Goal: Transaction & Acquisition: Purchase product/service

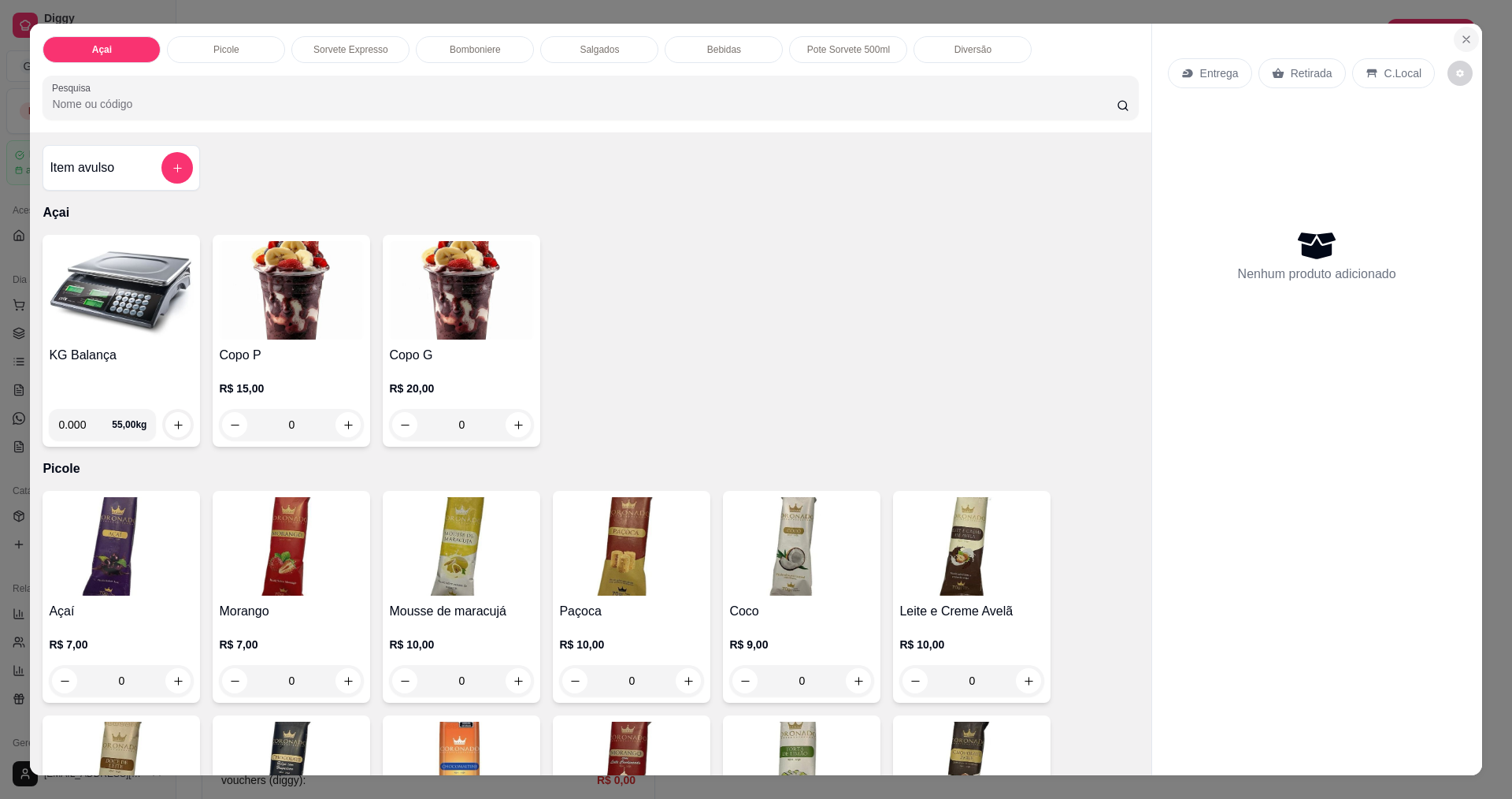
click at [1468, 39] on button "Close" at bounding box center [1466, 39] width 25 height 25
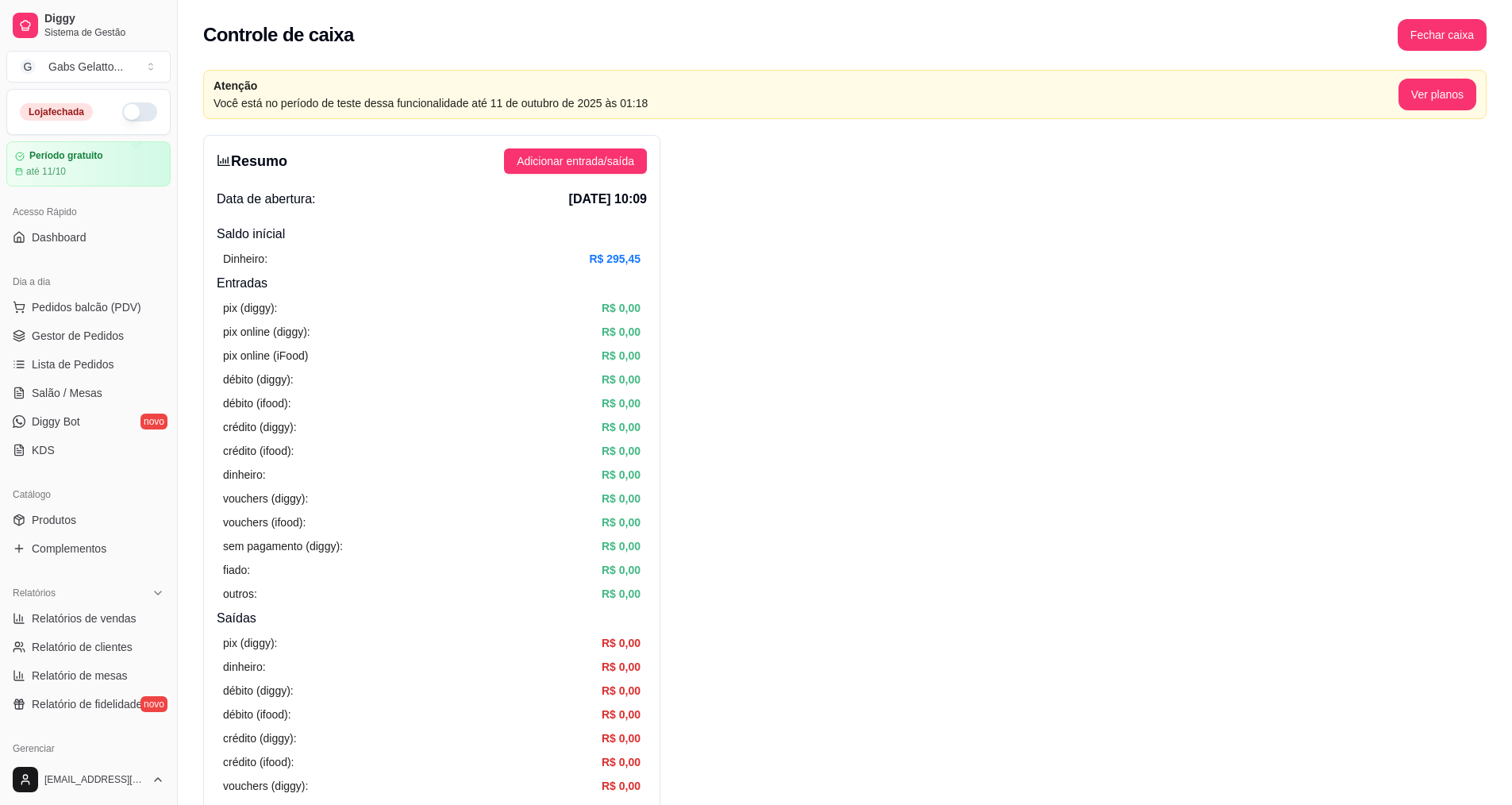
click at [124, 114] on button "button" at bounding box center [140, 112] width 35 height 19
click at [64, 332] on span "Gestor de Pedidos" at bounding box center [78, 336] width 92 height 16
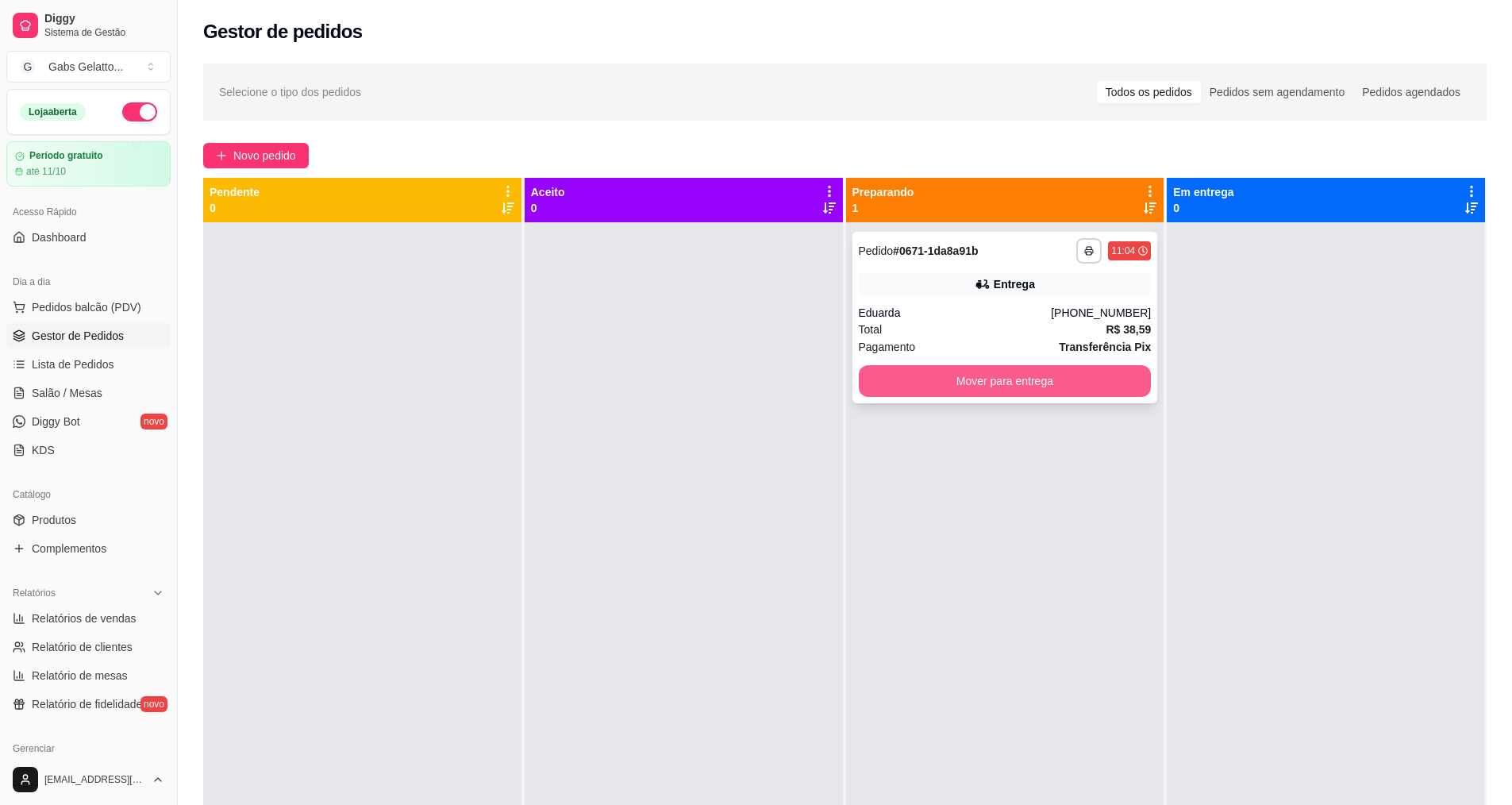
click at [974, 371] on button "Mover para entrega" at bounding box center [1005, 380] width 293 height 32
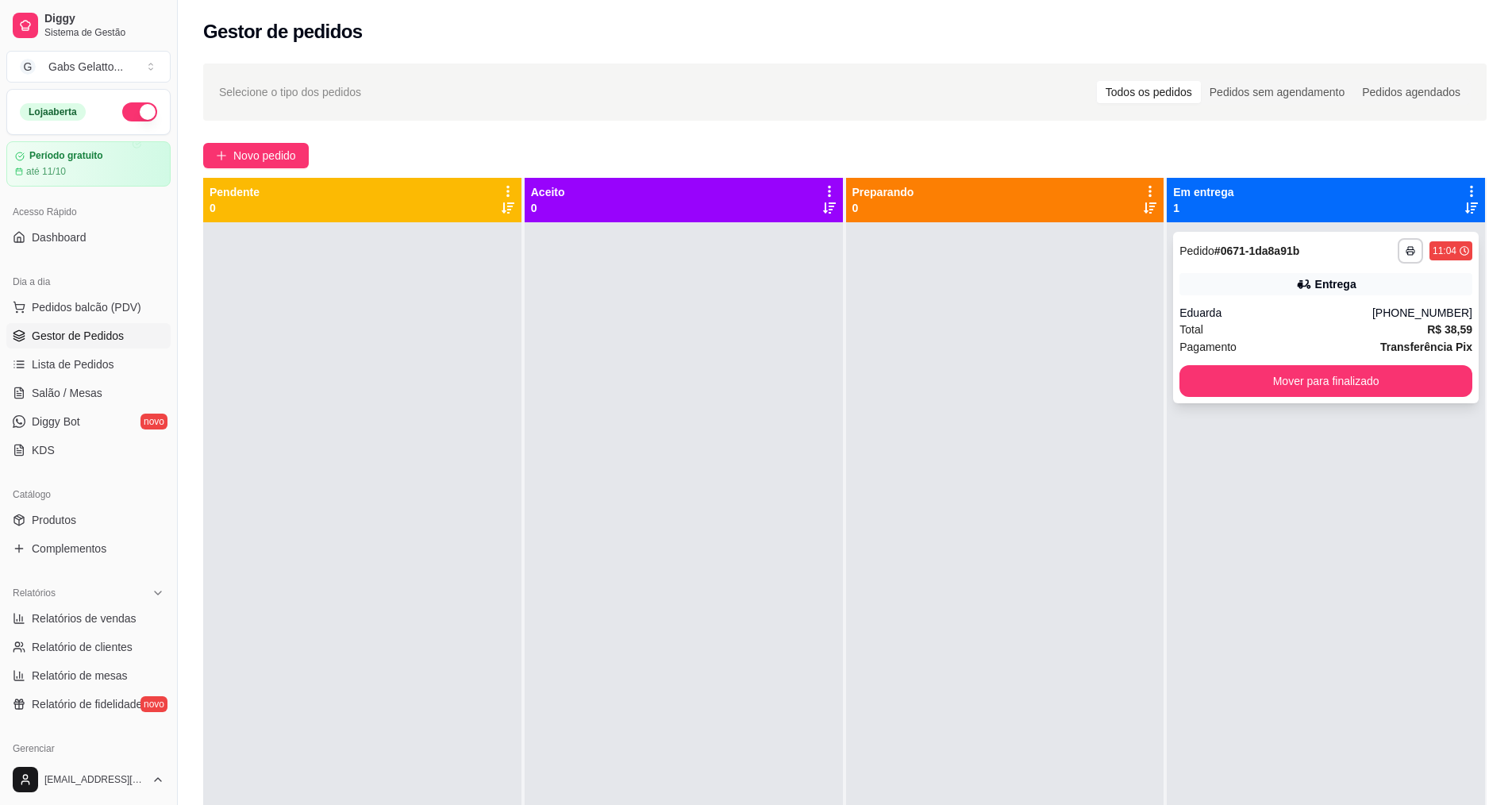
click at [1189, 314] on div "Eduarda" at bounding box center [1276, 312] width 192 height 16
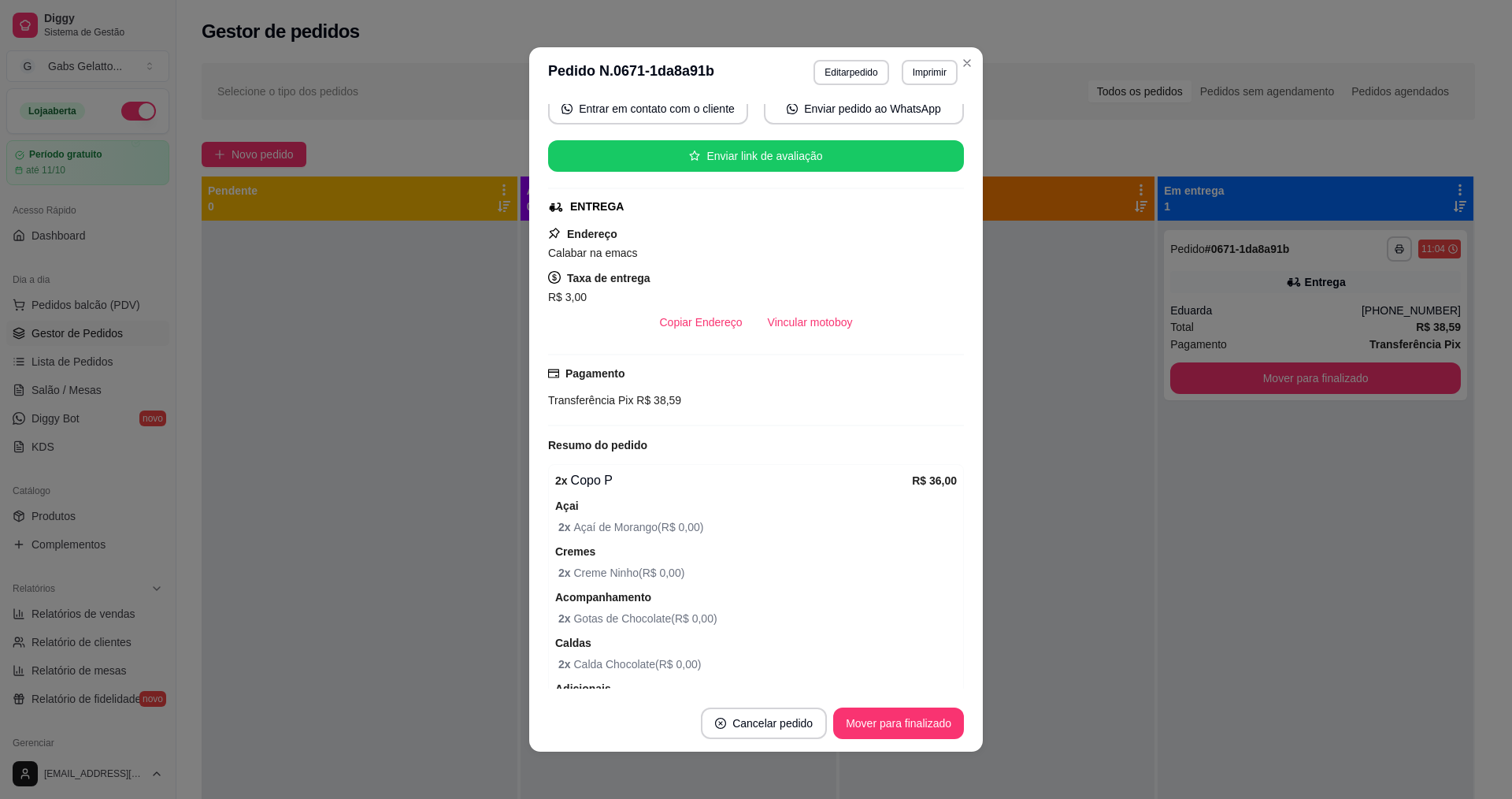
scroll to position [290, 0]
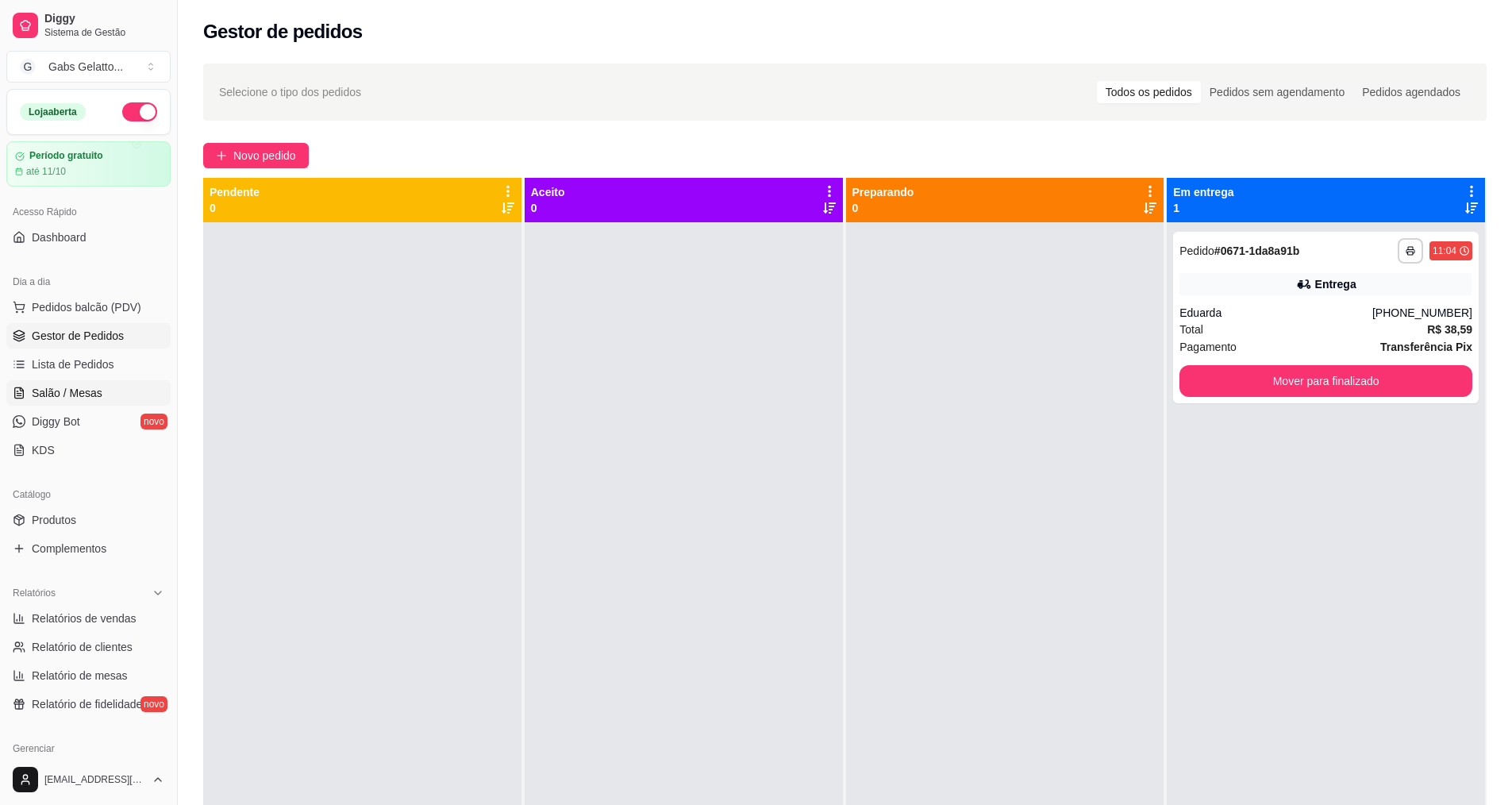
click at [72, 395] on span "Salão / Mesas" at bounding box center [67, 393] width 71 height 16
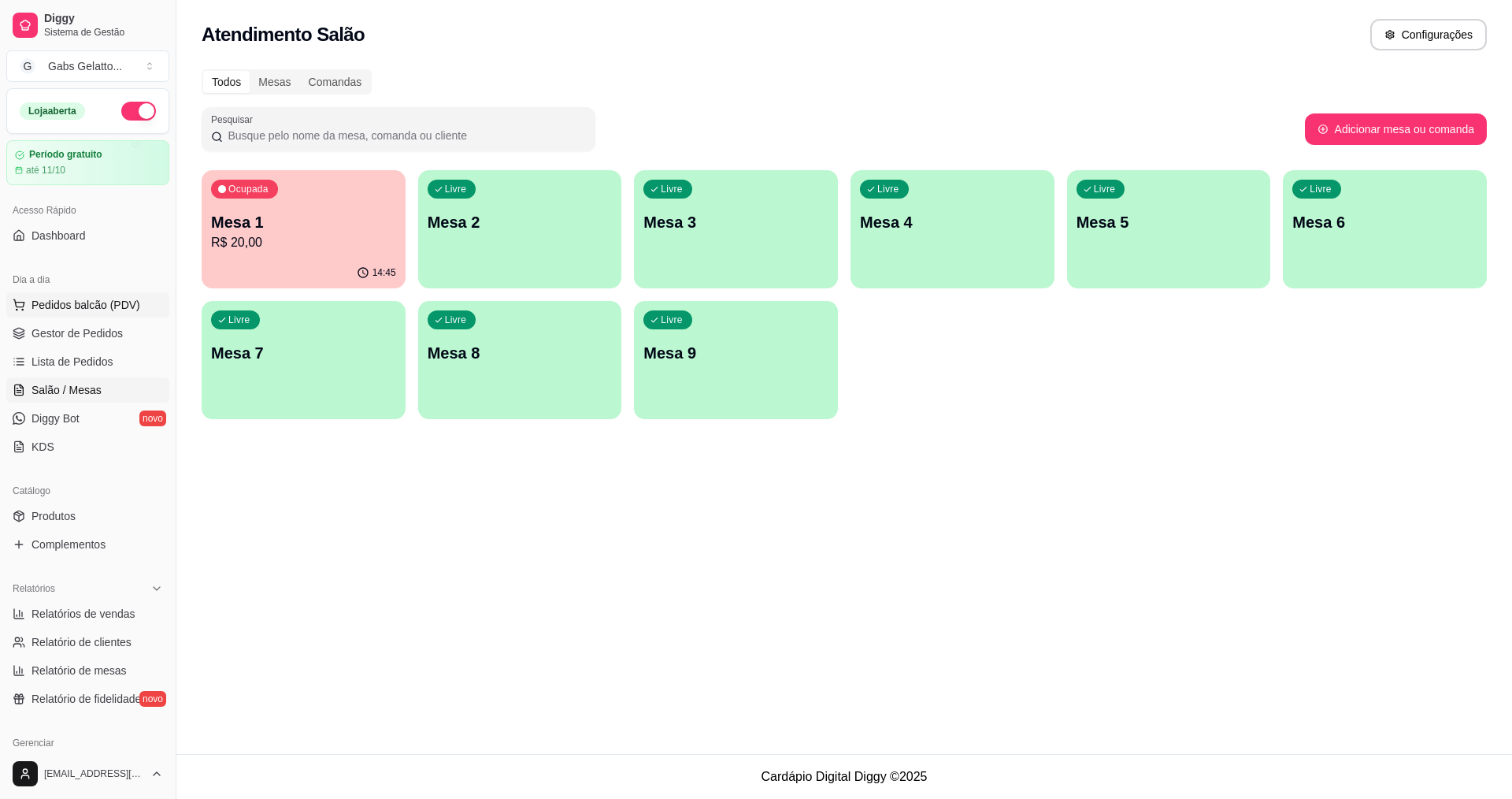
click at [98, 309] on span "Pedidos balcão (PDV)" at bounding box center [86, 305] width 109 height 15
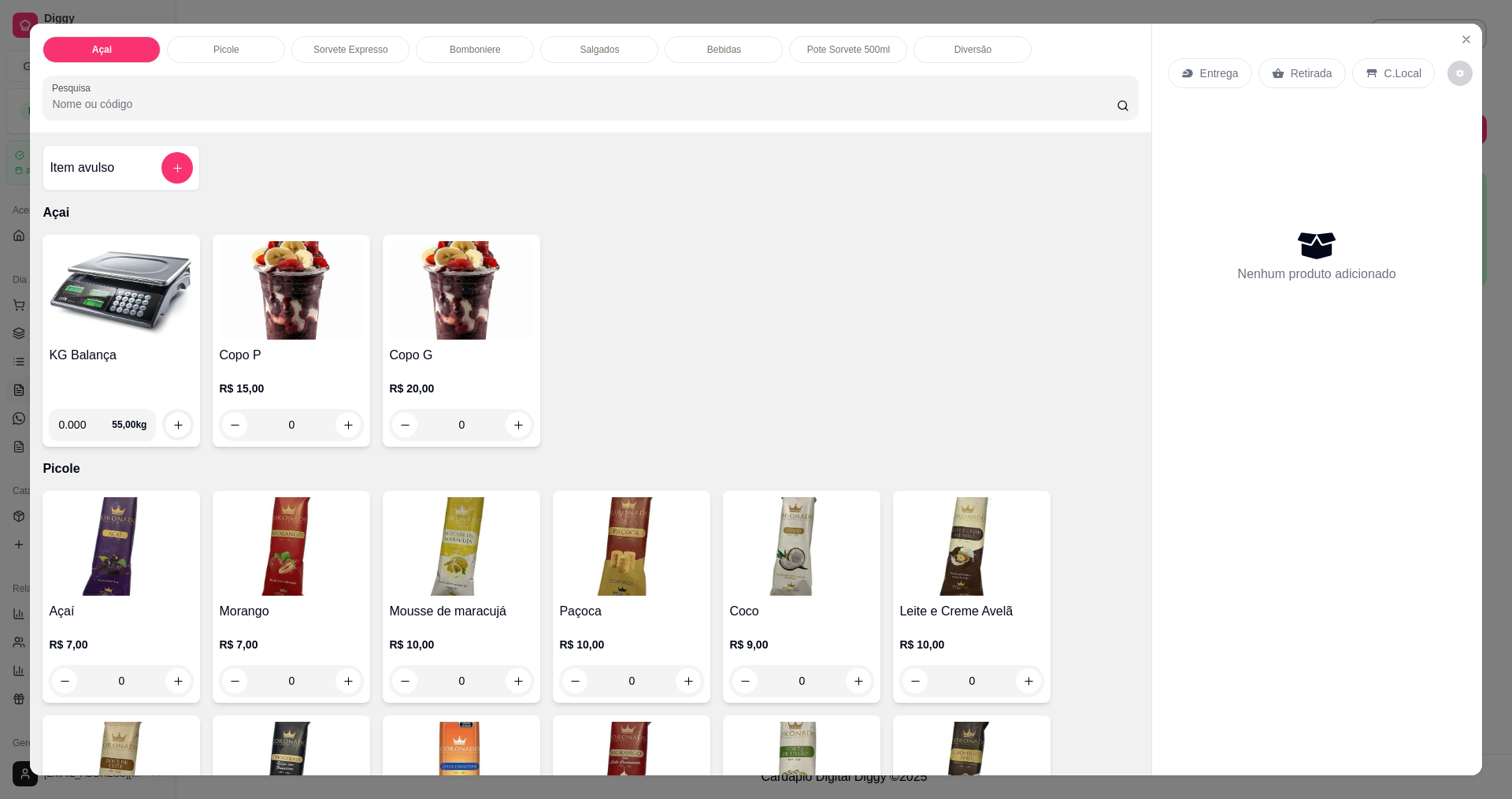
click at [145, 304] on img at bounding box center [121, 289] width 145 height 98
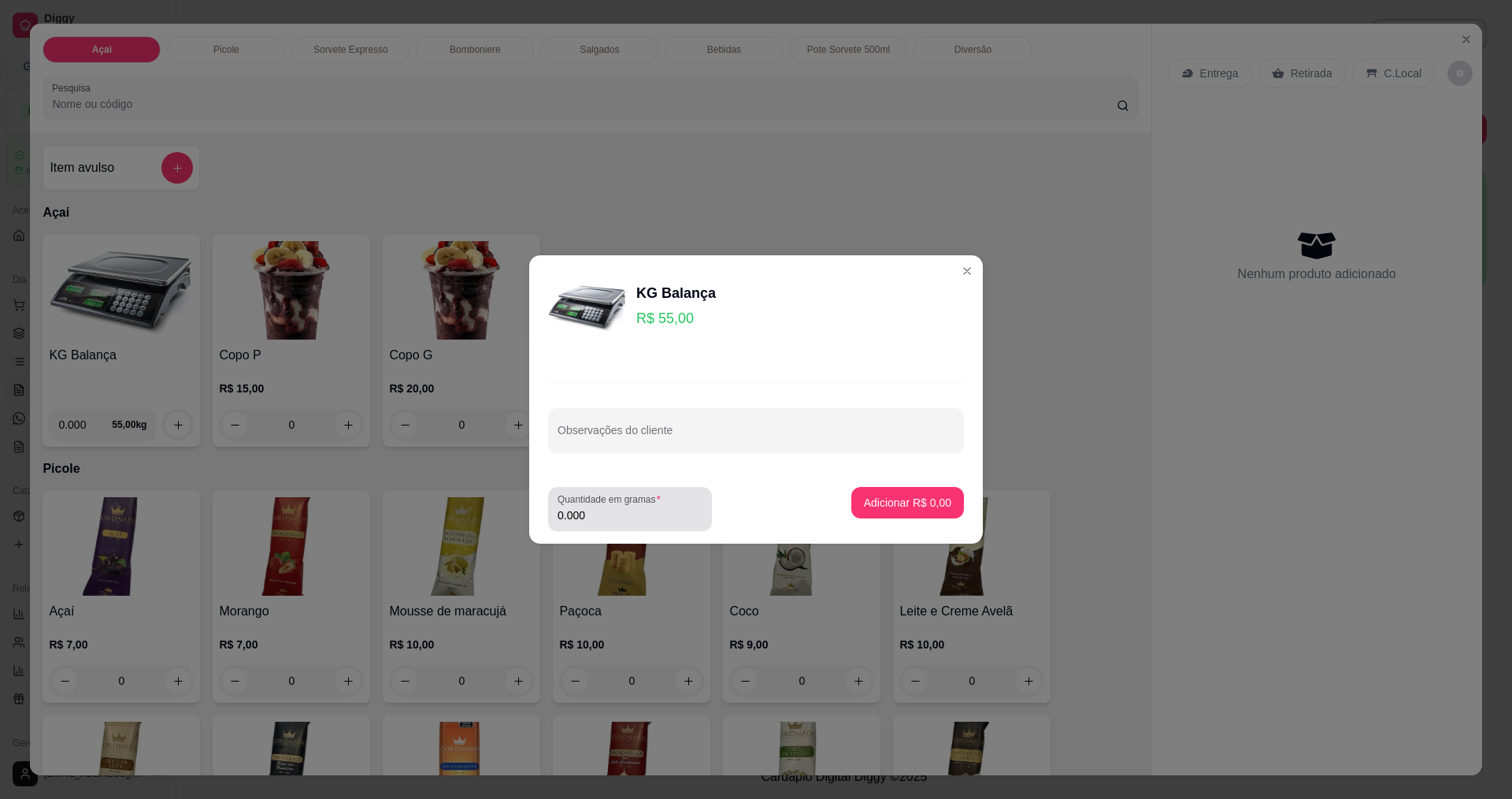
click at [593, 515] on input "0.000" at bounding box center [629, 515] width 145 height 15
type input "0.128"
click at [865, 501] on p "Adicionar R$ 7,04" at bounding box center [907, 502] width 85 height 15
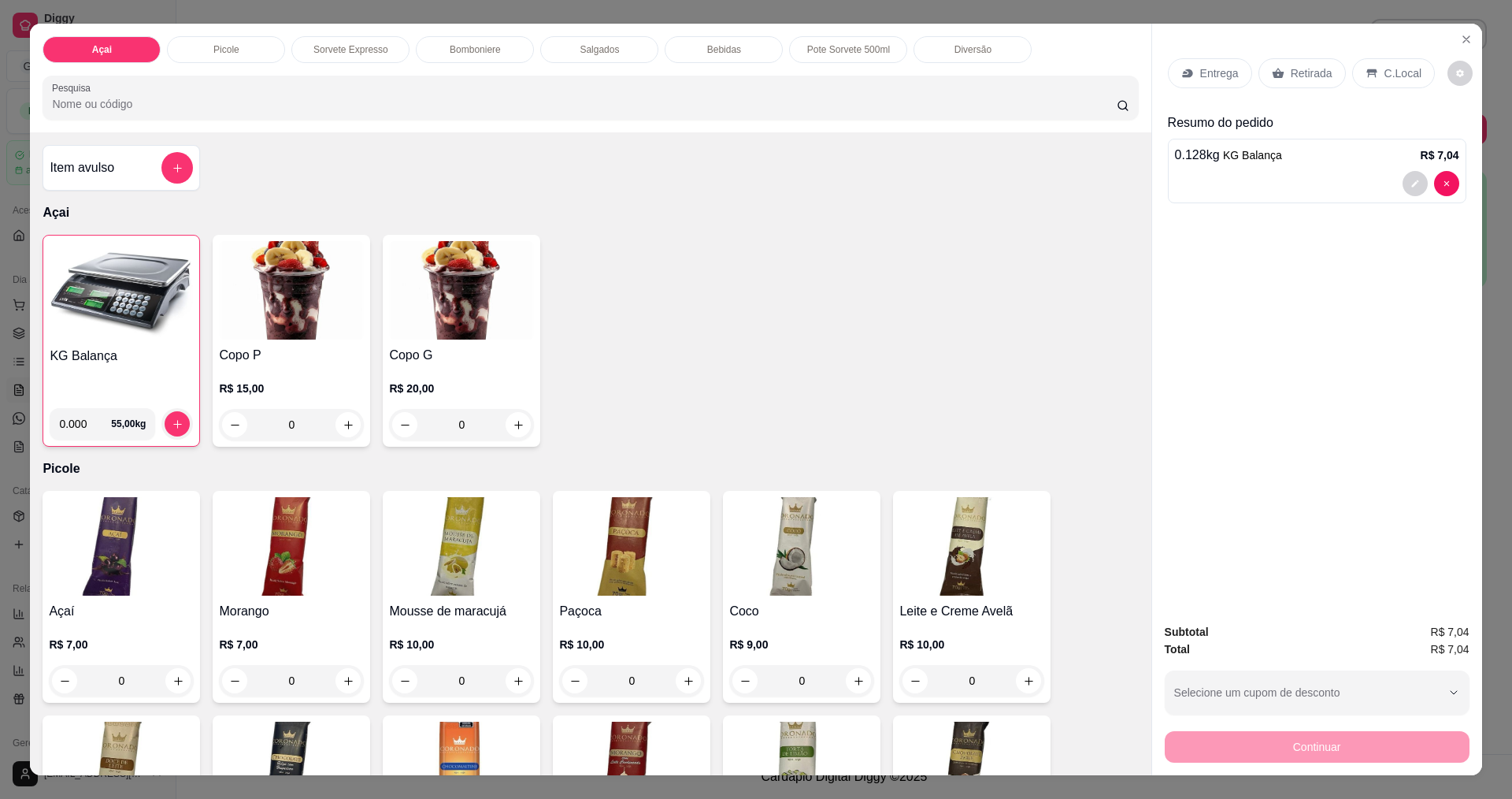
click at [1396, 69] on p "C.Local" at bounding box center [1402, 73] width 37 height 15
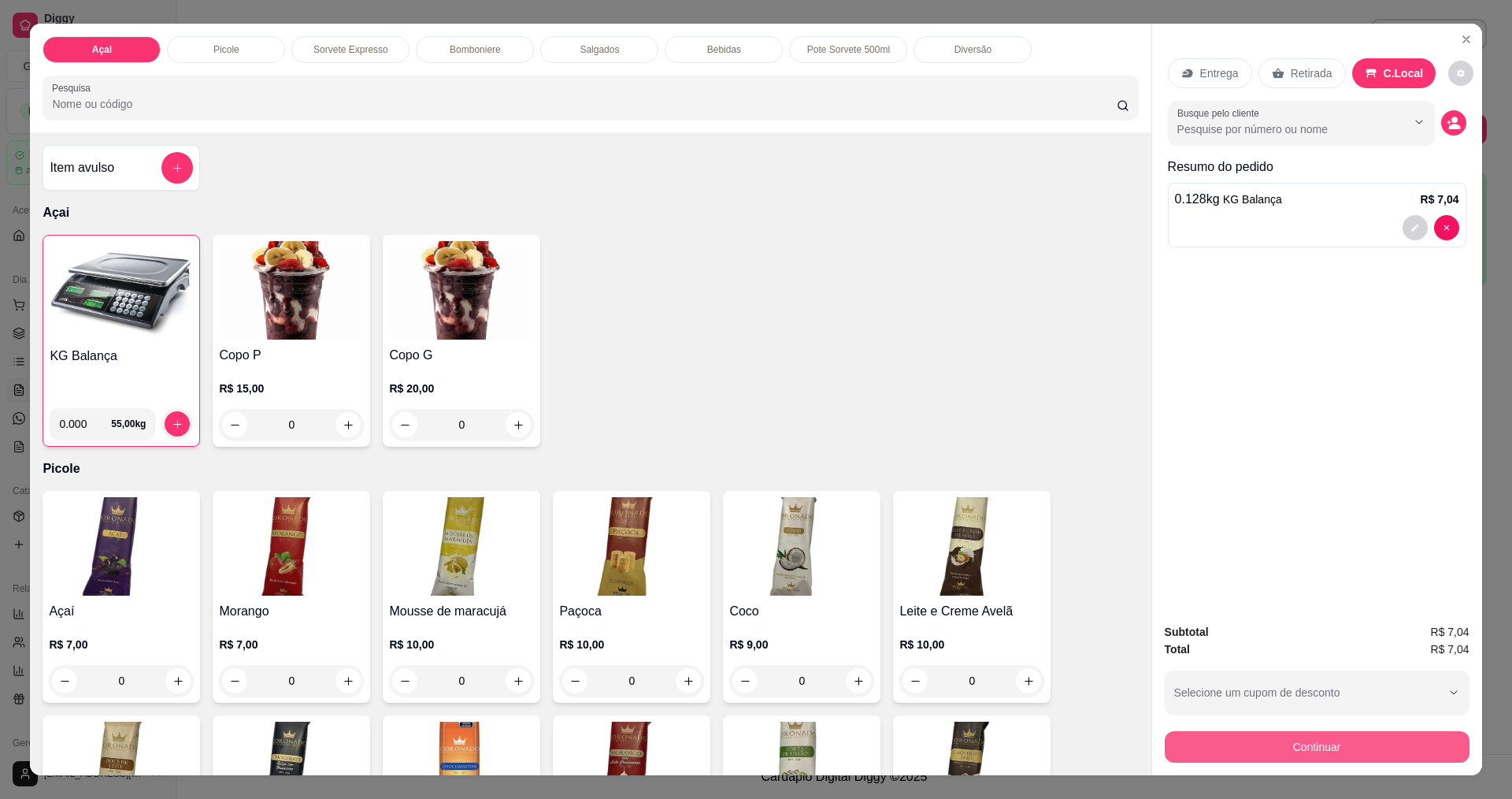
click at [1295, 739] on button "Continuar" at bounding box center [1317, 746] width 305 height 32
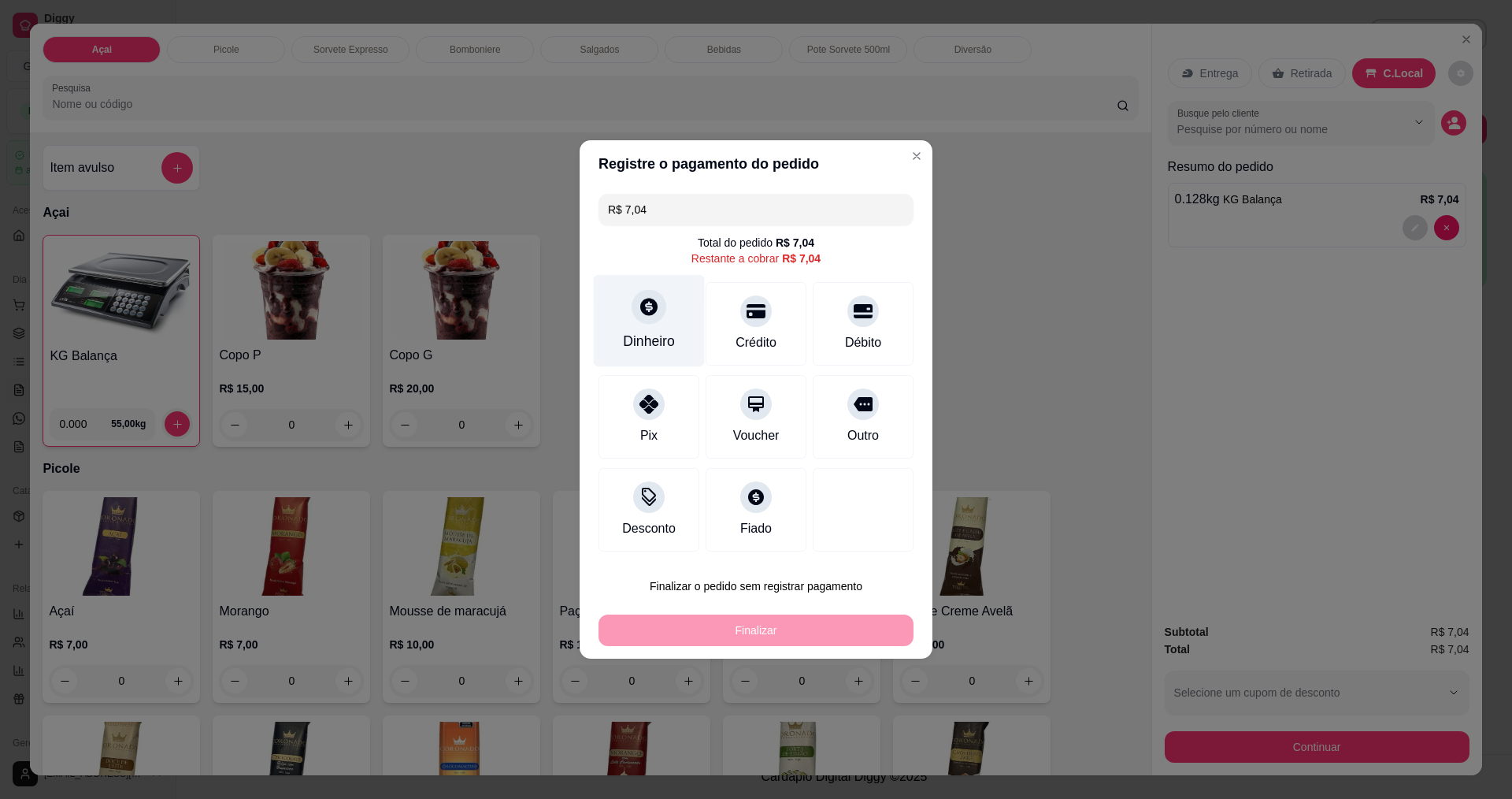
click at [655, 316] on icon at bounding box center [649, 307] width 21 height 21
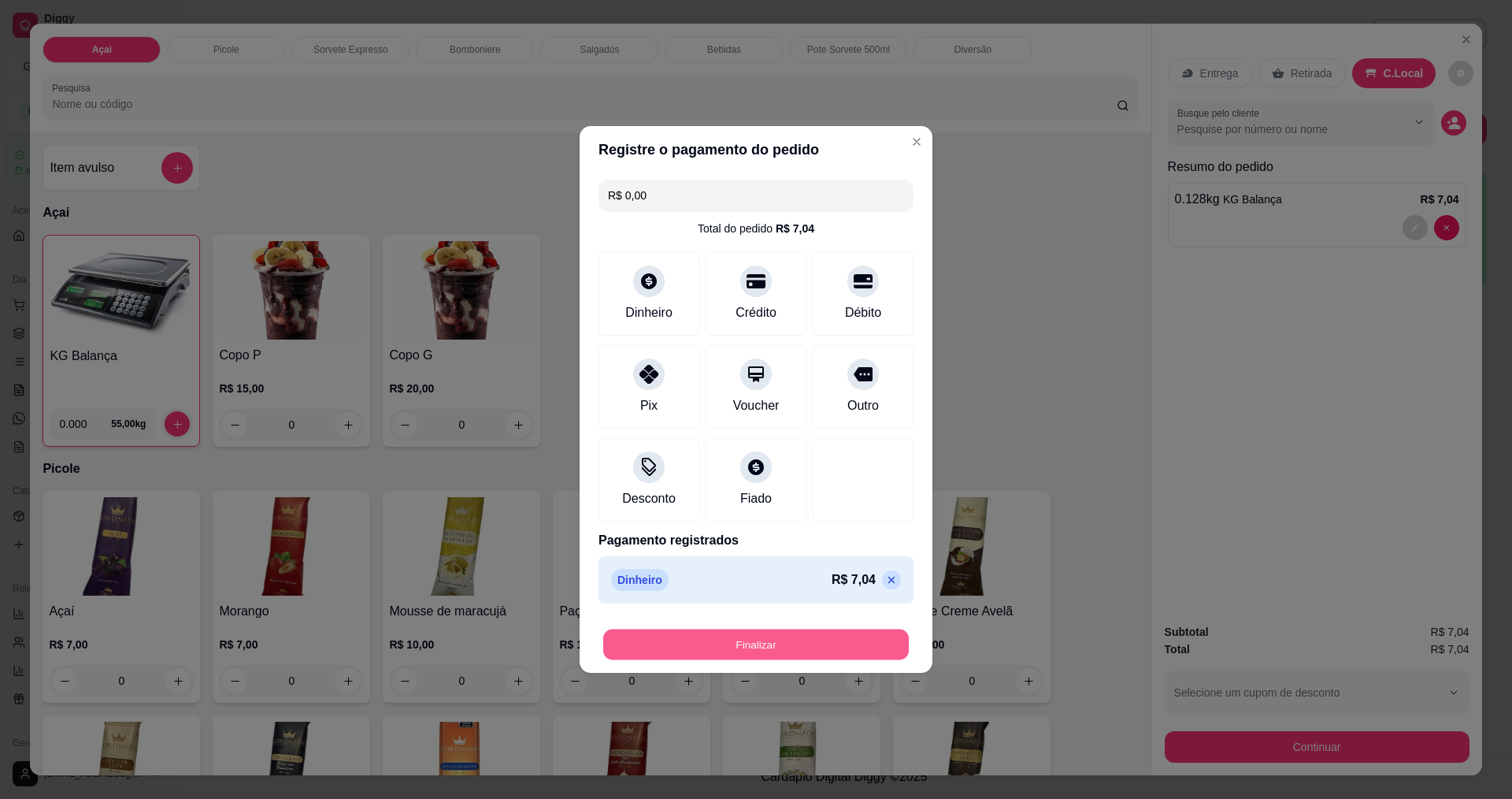
click at [761, 658] on button "Finalizar" at bounding box center [755, 645] width 306 height 31
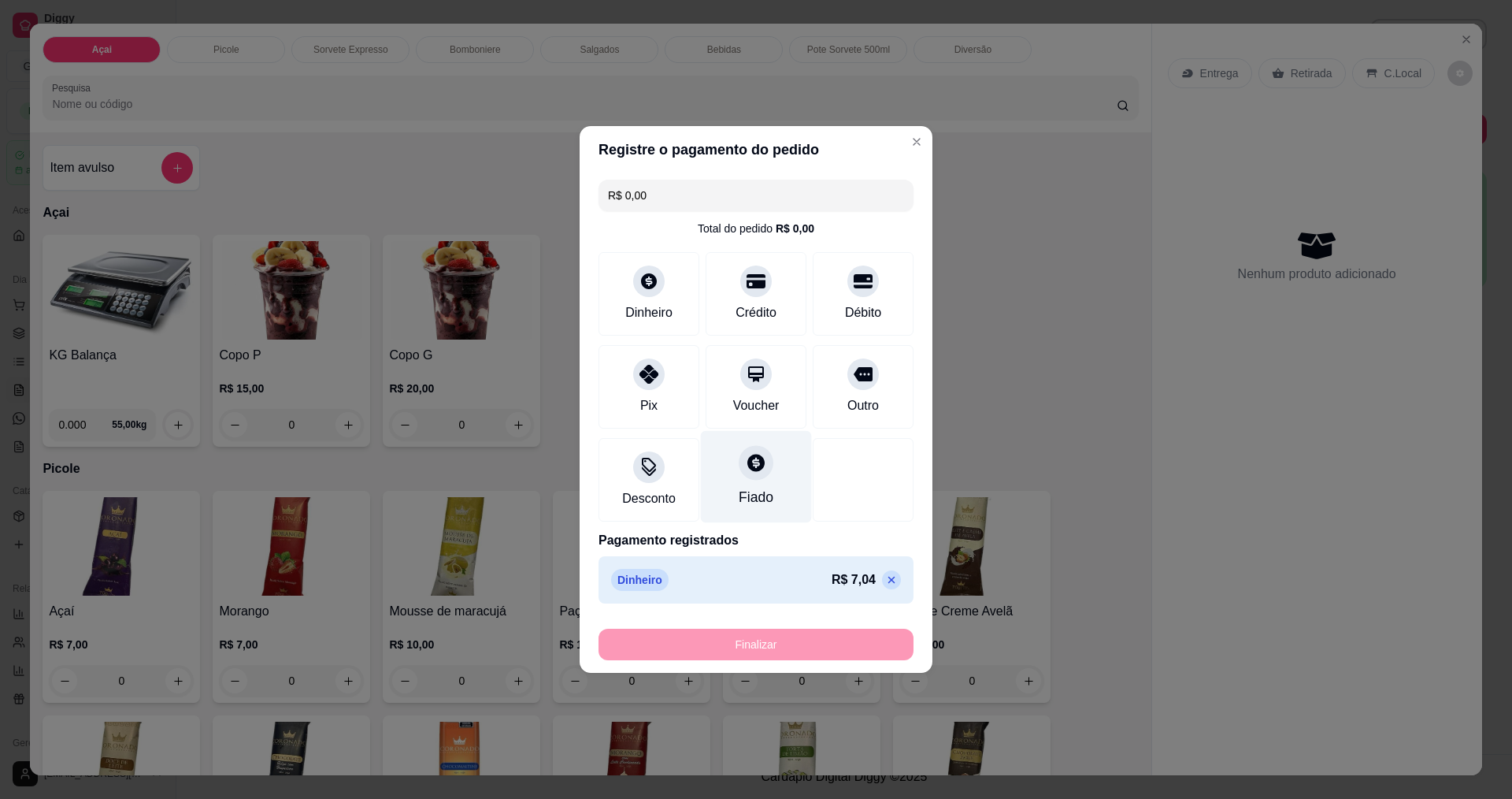
type input "-R$ 7,04"
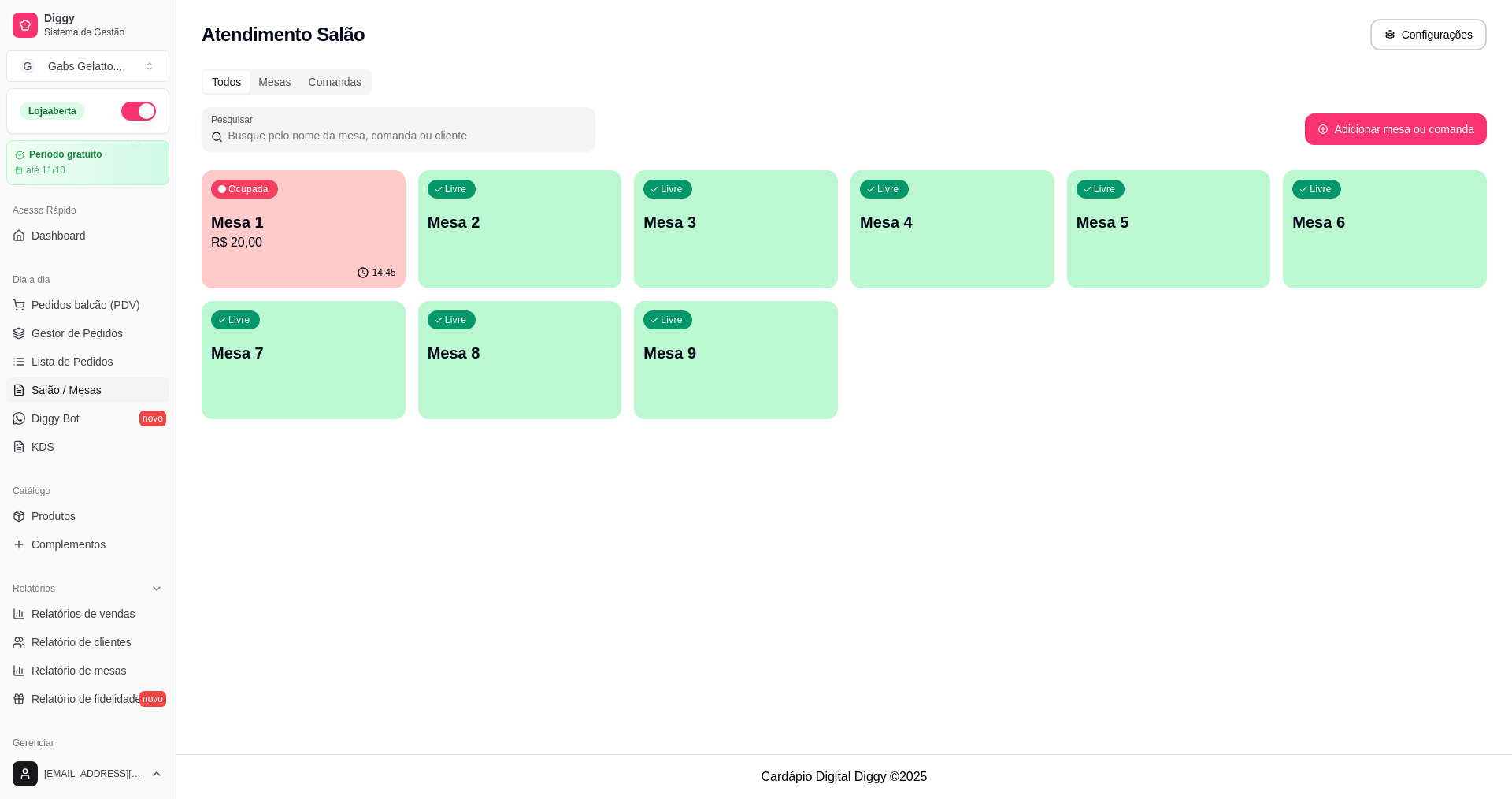
click at [313, 449] on div "Atendimento Salão Configurações Todos Mesas Comandas Pesquisar Adicionar mesa o…" at bounding box center [844, 377] width 1336 height 754
